Goal: Task Accomplishment & Management: Use online tool/utility

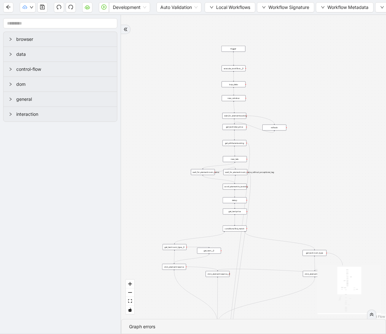
drag, startPoint x: 311, startPoint y: 46, endPoint x: 291, endPoint y: 147, distance: 103.4
click at [291, 147] on div "trigger get_attribute:booking get_text:total_price wait_for_element:booking new…" at bounding box center [253, 167] width 265 height 304
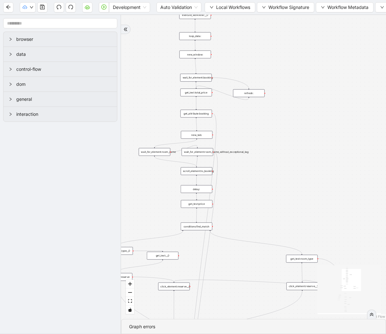
drag, startPoint x: 329, startPoint y: 76, endPoint x: 256, endPoint y: 48, distance: 78.8
click at [256, 48] on div "trigger get_attribute:booking get_text:total_price wait_for_element:booking new…" at bounding box center [253, 167] width 265 height 304
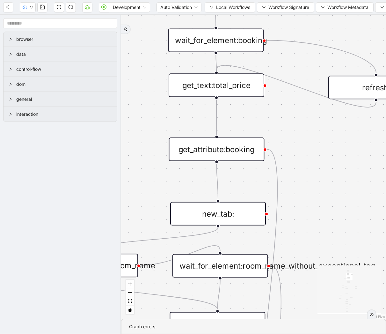
drag, startPoint x: 229, startPoint y: 47, endPoint x: 220, endPoint y: 62, distance: 17.7
click at [228, 47] on div "wait_for_element:booking" at bounding box center [216, 40] width 96 height 24
click at [208, 91] on div "get_text:total_price" at bounding box center [217, 85] width 96 height 24
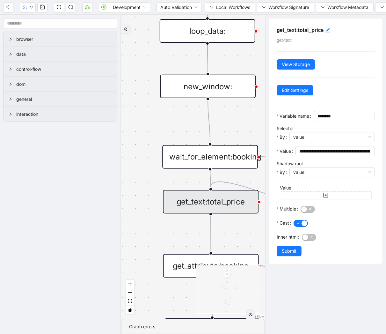
drag, startPoint x: 155, startPoint y: 102, endPoint x: 149, endPoint y: 169, distance: 67.2
click at [149, 169] on div "trigger get_attribute:booking get_text:total_price wait_for_element:booking new…" at bounding box center [193, 167] width 144 height 304
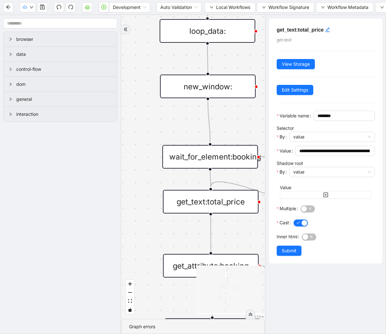
click at [225, 153] on div "wait_for_element:booking" at bounding box center [210, 157] width 96 height 24
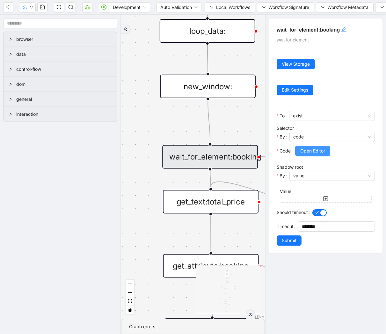
click at [324, 150] on span "Open Editor" at bounding box center [312, 150] width 25 height 7
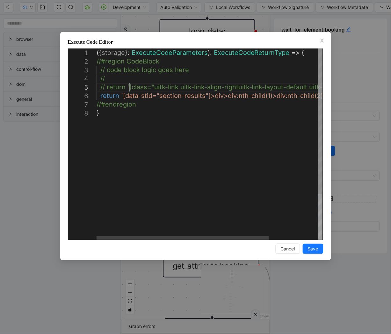
scroll to position [0, 3]
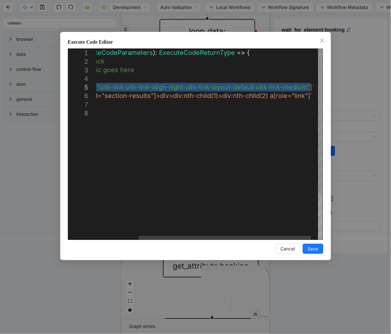
drag, startPoint x: 129, startPoint y: 88, endPoint x: 311, endPoint y: 88, distance: 181.4
click at [324, 40] on icon "close" at bounding box center [322, 40] width 5 height 5
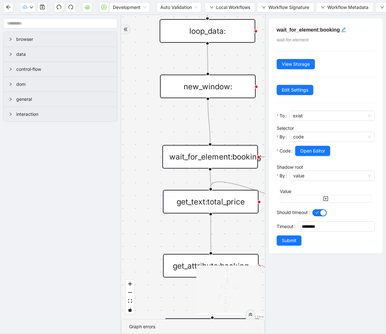
click at [202, 201] on div "get_text:total_price" at bounding box center [211, 202] width 96 height 24
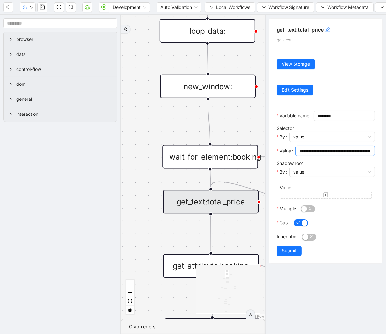
click at [329, 154] on input "**********" at bounding box center [334, 150] width 70 height 7
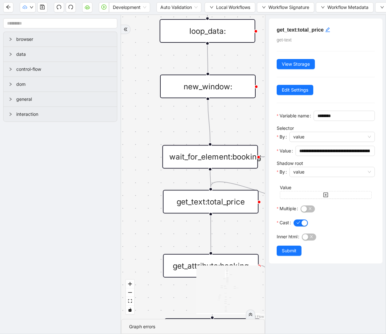
click at [214, 254] on div "get_attribute:booking" at bounding box center [211, 266] width 96 height 24
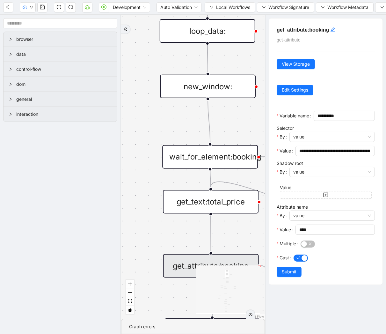
click at [207, 159] on div "wait_for_element:booking" at bounding box center [210, 157] width 96 height 24
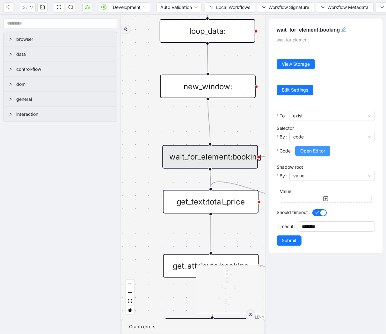
click at [310, 150] on span "Open Editor" at bounding box center [312, 150] width 25 height 7
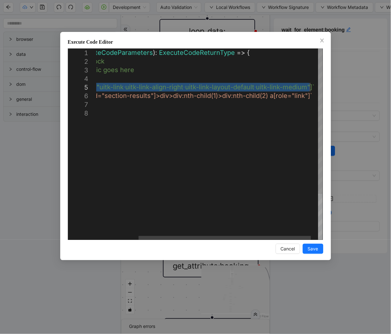
drag, startPoint x: 130, startPoint y: 88, endPoint x: 311, endPoint y: 89, distance: 180.8
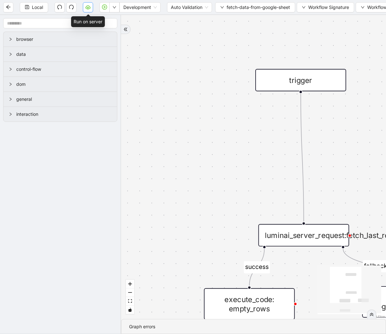
click at [87, 7] on icon "cloud-server" at bounding box center [87, 6] width 5 height 5
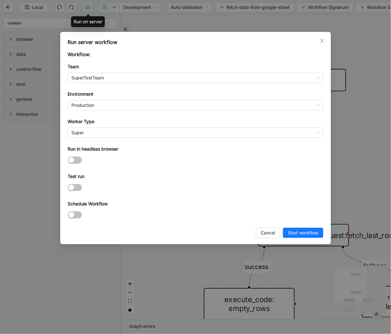
click at [326, 42] on div "Run server workflow Workflow: Team SuperTestTeam Environment Production Worker …" at bounding box center [195, 138] width 271 height 212
click at [321, 40] on icon "close" at bounding box center [322, 40] width 5 height 5
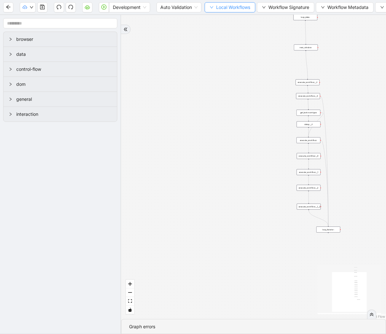
click at [231, 4] on span "Local Workflows" at bounding box center [233, 7] width 34 height 7
click at [231, 18] on span "Select" at bounding box center [230, 19] width 41 height 7
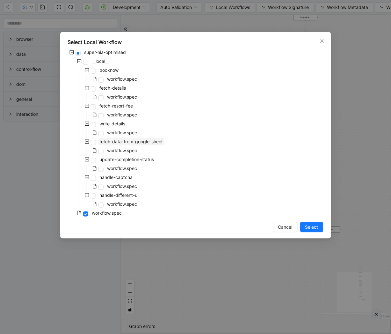
click at [133, 141] on span "fetch-data-from-google-sheet" at bounding box center [131, 141] width 63 height 5
click at [311, 226] on span "Select" at bounding box center [311, 226] width 13 height 7
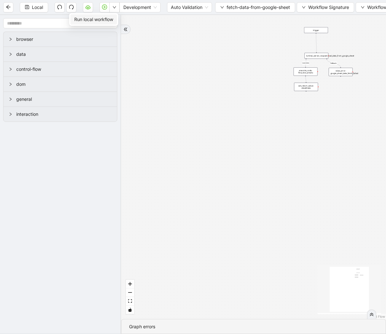
click at [108, 21] on span "Run local workflow" at bounding box center [93, 19] width 39 height 7
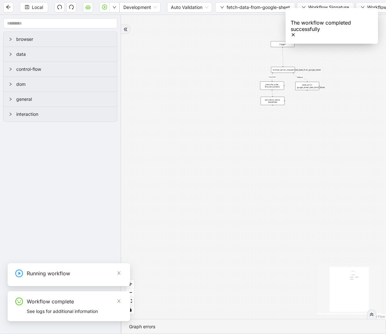
drag, startPoint x: 289, startPoint y: 132, endPoint x: 144, endPoint y: 171, distance: 149.7
click at [144, 171] on div "success fallback trigger luminai_server_request:read_data_from_google_sheet set…" at bounding box center [253, 167] width 265 height 304
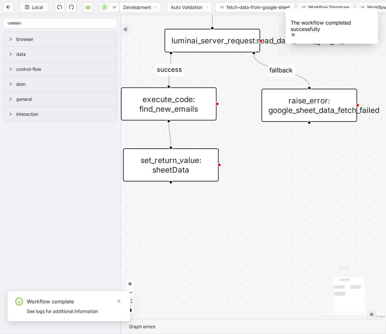
click at [173, 115] on div "execute_code: find_new_emails" at bounding box center [169, 103] width 96 height 33
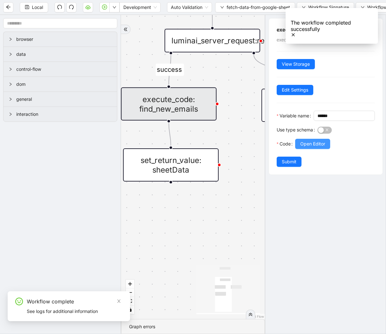
click at [312, 147] on span "Open Editor" at bounding box center [312, 143] width 25 height 7
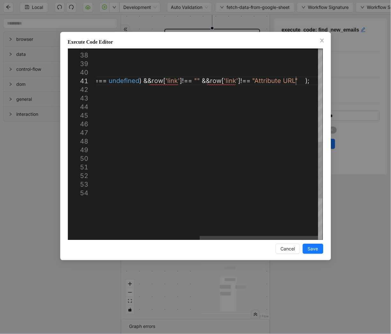
click at [296, 83] on div "// function to filter arrray from google sheet bas ed on condition function fil…" at bounding box center [112, 55] width 422 height 647
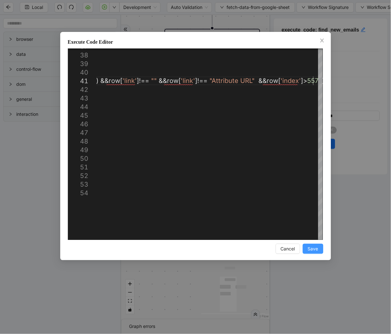
type textarea "**********"
click at [312, 246] on span "Save" at bounding box center [313, 248] width 11 height 7
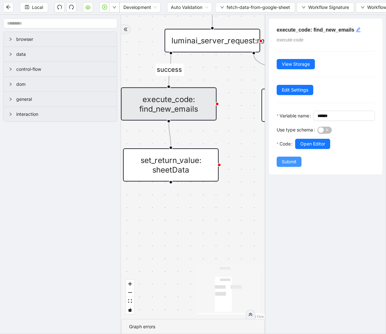
click at [292, 165] on span "Submit" at bounding box center [289, 161] width 15 height 7
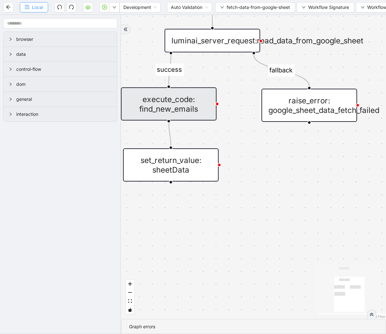
click at [36, 6] on span "Local" at bounding box center [37, 7] width 11 height 7
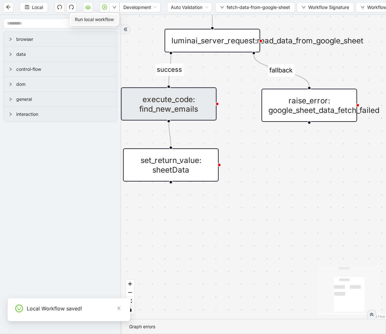
click at [109, 18] on span "Run local workflow" at bounding box center [94, 19] width 39 height 7
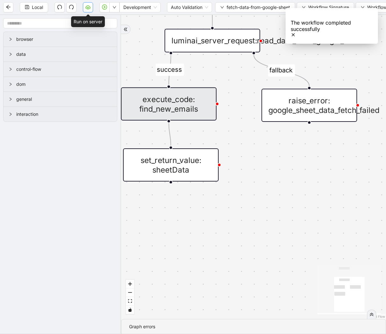
click at [86, 5] on icon "cloud-server" at bounding box center [87, 6] width 5 height 5
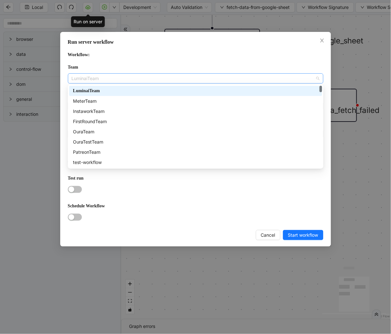
click at [104, 77] on span "LuminaiTeam" at bounding box center [196, 79] width 248 height 10
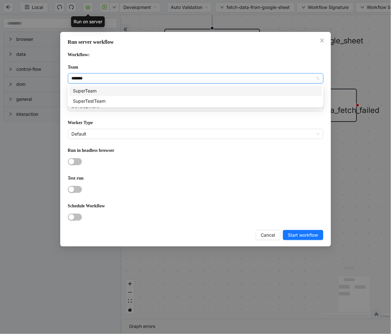
type input "********"
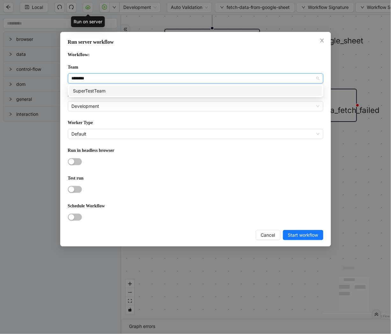
click at [106, 90] on div "SuperTestTeam" at bounding box center [195, 90] width 245 height 7
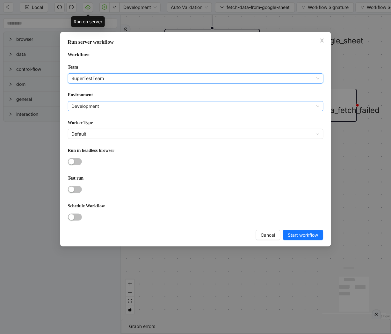
click at [101, 101] on span "Development" at bounding box center [196, 106] width 248 height 10
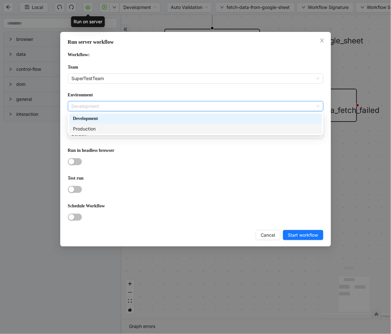
click at [101, 127] on div "Production" at bounding box center [195, 128] width 245 height 7
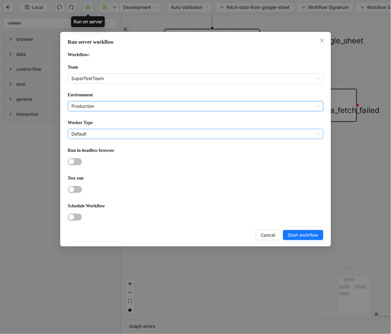
click at [97, 133] on span "Default" at bounding box center [196, 134] width 248 height 10
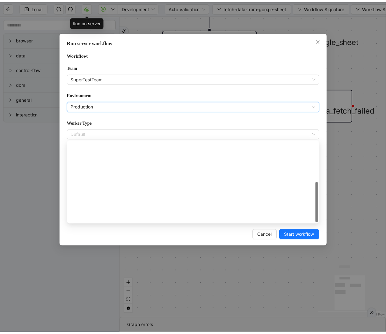
scroll to position [91, 0]
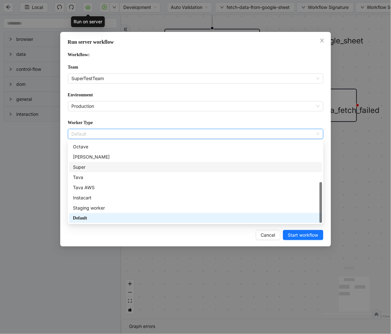
click at [90, 165] on div "Super" at bounding box center [195, 167] width 245 height 7
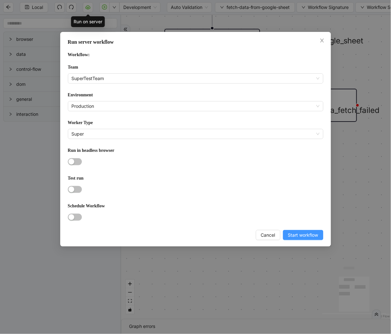
click at [296, 232] on span "Start workflow" at bounding box center [303, 234] width 30 height 7
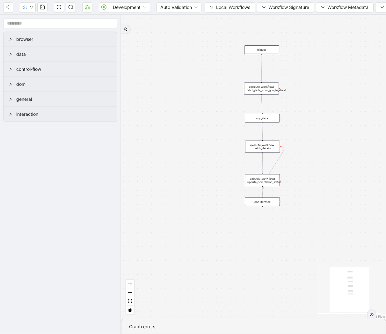
drag, startPoint x: 237, startPoint y: 53, endPoint x: 205, endPoint y: 64, distance: 33.6
click at [205, 64] on div "trigger execute_workflow: fetch_data_from_google_sheet loop_data: execute_workf…" at bounding box center [253, 167] width 265 height 304
click at [240, 10] on span "Local Workflows" at bounding box center [233, 7] width 34 height 7
click at [233, 17] on span "Select" at bounding box center [230, 19] width 41 height 7
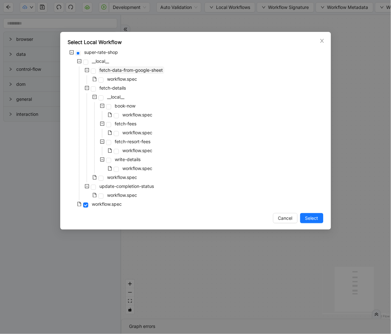
click at [148, 69] on span "fetch-data-from-google-sheet" at bounding box center [131, 69] width 63 height 5
drag, startPoint x: 313, startPoint y: 214, endPoint x: 93, endPoint y: 13, distance: 297.6
click at [313, 215] on span "Select" at bounding box center [311, 218] width 13 height 7
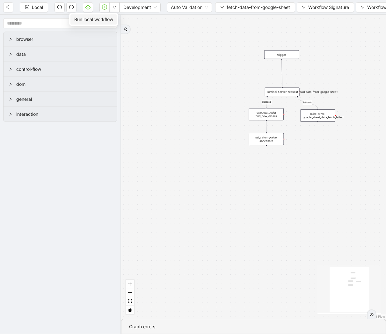
click at [110, 20] on span "Run local workflow" at bounding box center [93, 19] width 39 height 7
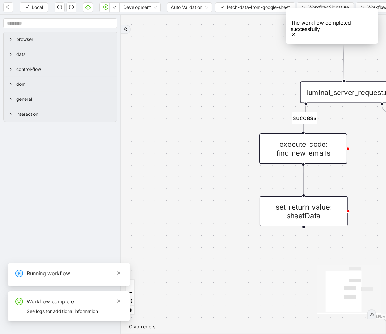
drag, startPoint x: 240, startPoint y: 91, endPoint x: 69, endPoint y: 45, distance: 177.5
click at [69, 45] on section "browser data control-flow dom general interaction success fallback trigger lumi…" at bounding box center [193, 174] width 386 height 319
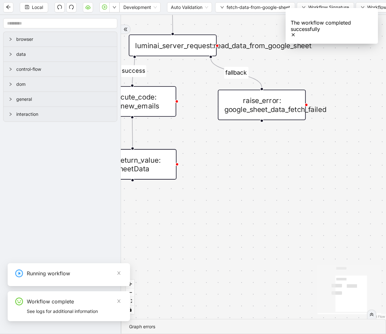
click at [158, 99] on div "execute_code: find_new_emails" at bounding box center [132, 101] width 88 height 31
click at [158, 106] on div "execute_code: find_new_emails" at bounding box center [132, 101] width 88 height 31
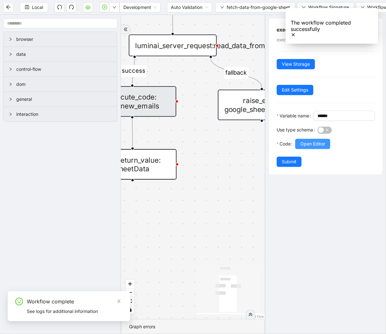
click at [318, 147] on span "Open Editor" at bounding box center [312, 143] width 25 height 7
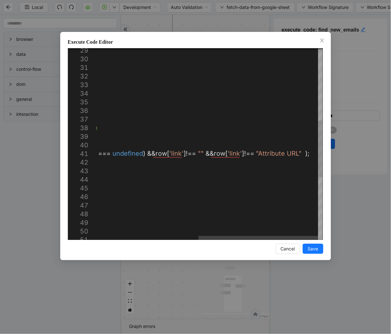
click at [297, 151] on div "const filteredRows = filterValuesByCondition ( arrayOfObjects ); console . log …" at bounding box center [113, 128] width 419 height 647
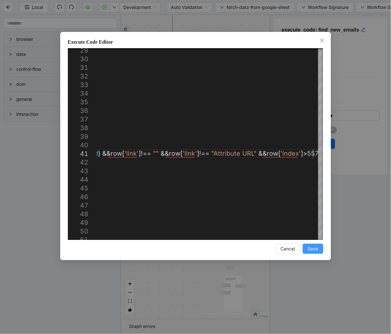
type textarea "**********"
click at [311, 247] on span "Save" at bounding box center [313, 248] width 11 height 7
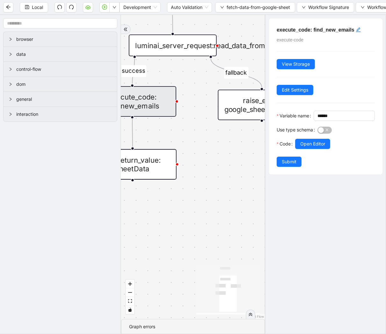
click at [295, 167] on button "Submit" at bounding box center [289, 162] width 25 height 10
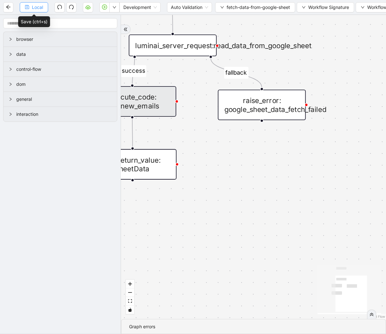
click at [33, 8] on span "Local" at bounding box center [37, 7] width 11 height 7
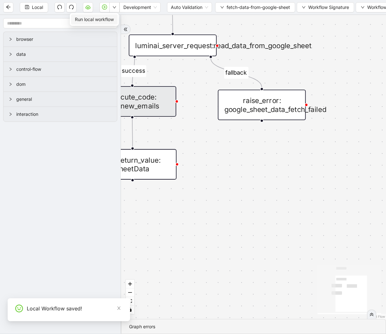
click at [109, 21] on span "Run local workflow" at bounding box center [94, 19] width 39 height 7
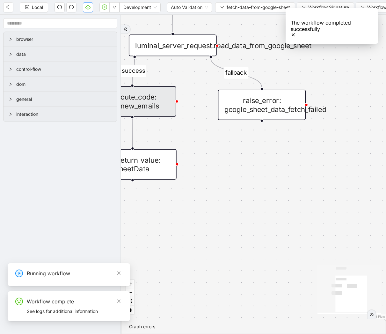
click at [87, 8] on icon "cloud-server" at bounding box center [88, 8] width 2 height 2
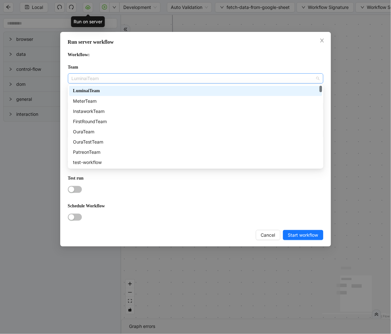
click at [95, 81] on span "LuminaiTeam" at bounding box center [196, 79] width 248 height 10
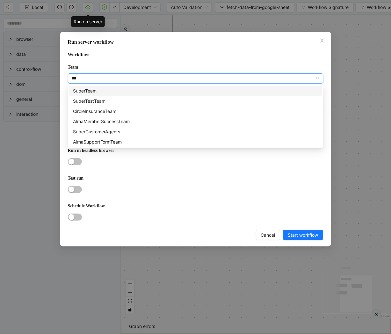
type input "****"
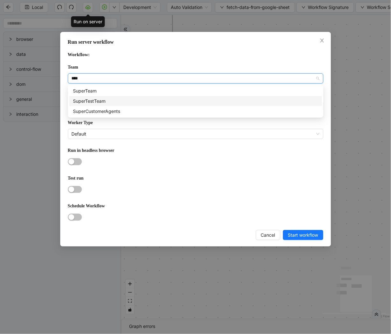
click at [109, 101] on div "SuperTestTeam" at bounding box center [195, 101] width 245 height 7
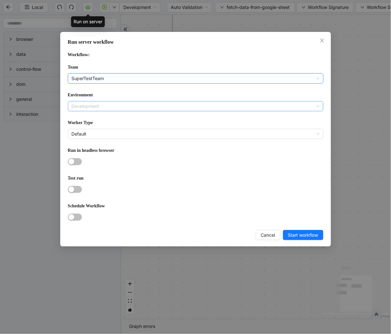
click at [104, 101] on span "Development" at bounding box center [196, 106] width 248 height 10
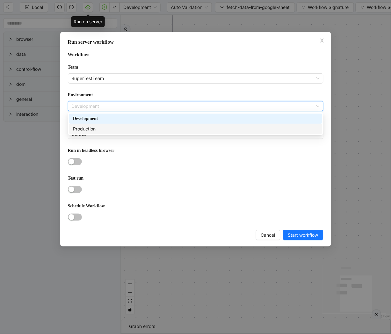
click at [96, 132] on div "Production" at bounding box center [195, 129] width 253 height 10
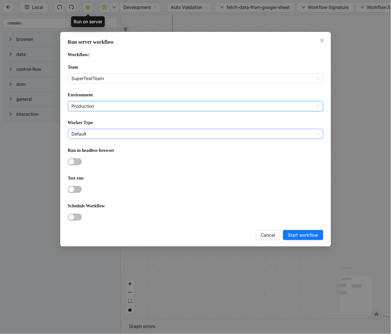
click at [93, 133] on span "Default" at bounding box center [196, 134] width 248 height 10
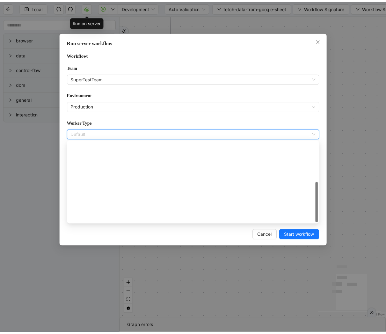
scroll to position [91, 0]
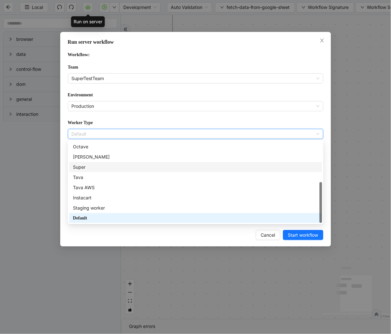
click at [82, 166] on div "Super" at bounding box center [195, 167] width 245 height 7
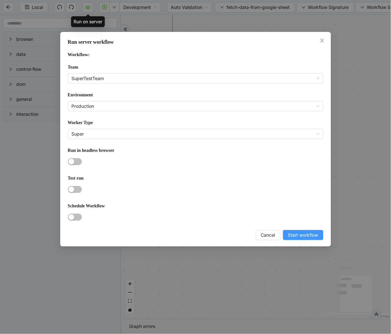
click at [296, 233] on span "Start workflow" at bounding box center [303, 234] width 30 height 7
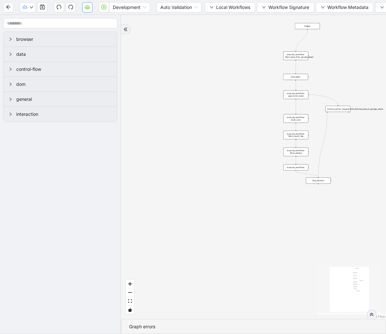
click at [89, 11] on button "button" at bounding box center [87, 7] width 10 height 10
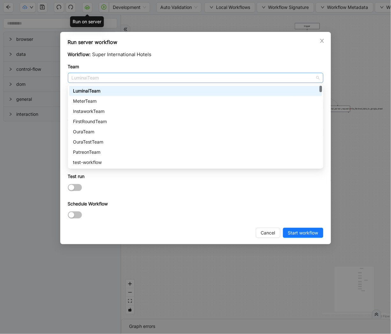
click at [108, 82] on span "LuminaiTeam" at bounding box center [196, 78] width 248 height 10
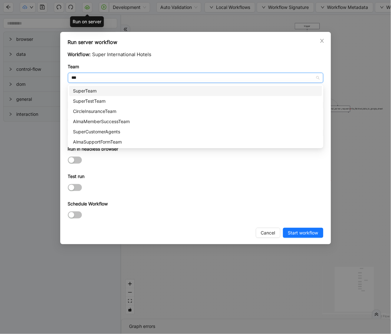
type input "****"
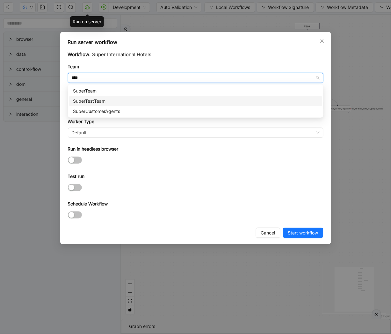
click at [104, 105] on div "SuperTestTeam" at bounding box center [195, 101] width 253 height 10
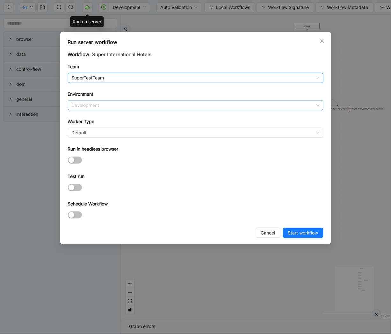
click at [99, 110] on span "Development" at bounding box center [196, 105] width 248 height 10
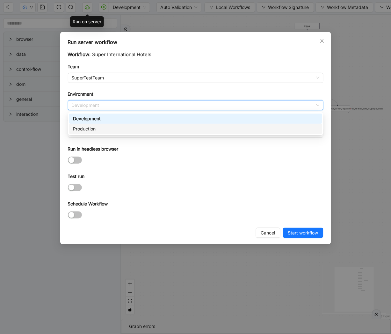
click at [93, 126] on div "Production" at bounding box center [195, 128] width 245 height 7
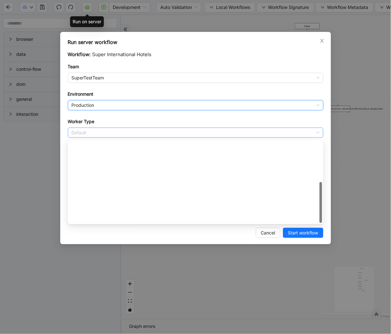
click at [83, 129] on span "Default" at bounding box center [196, 133] width 248 height 10
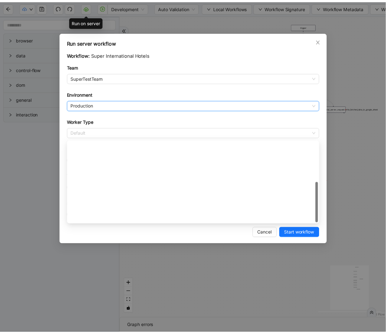
scroll to position [91, 0]
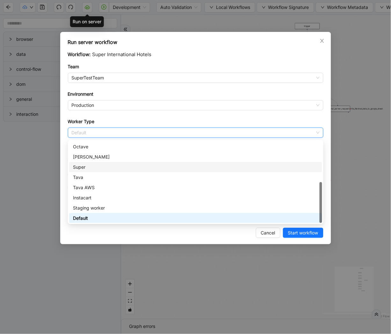
click at [86, 168] on div "Super" at bounding box center [195, 167] width 245 height 7
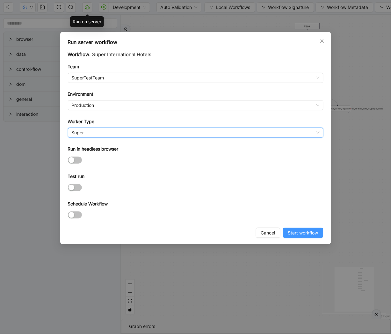
click at [297, 232] on span "Start workflow" at bounding box center [303, 232] width 30 height 7
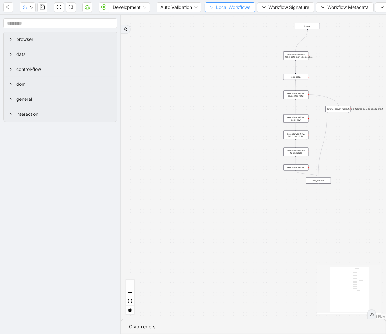
click at [240, 5] on span "Local Workflows" at bounding box center [233, 7] width 34 height 7
click at [228, 15] on li "Select" at bounding box center [230, 19] width 49 height 10
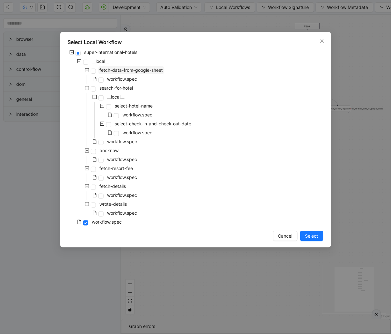
click at [144, 71] on span "fetch-data-from-google-sheet" at bounding box center [131, 69] width 63 height 5
click at [310, 238] on span "Select" at bounding box center [311, 235] width 13 height 7
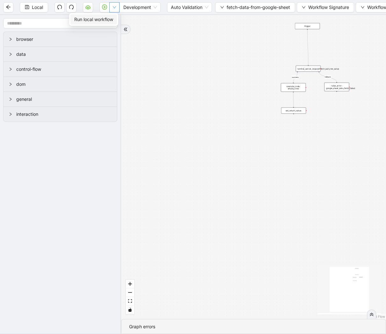
click at [110, 21] on span "Run local workflow" at bounding box center [93, 19] width 39 height 7
